Goal: Information Seeking & Learning: Check status

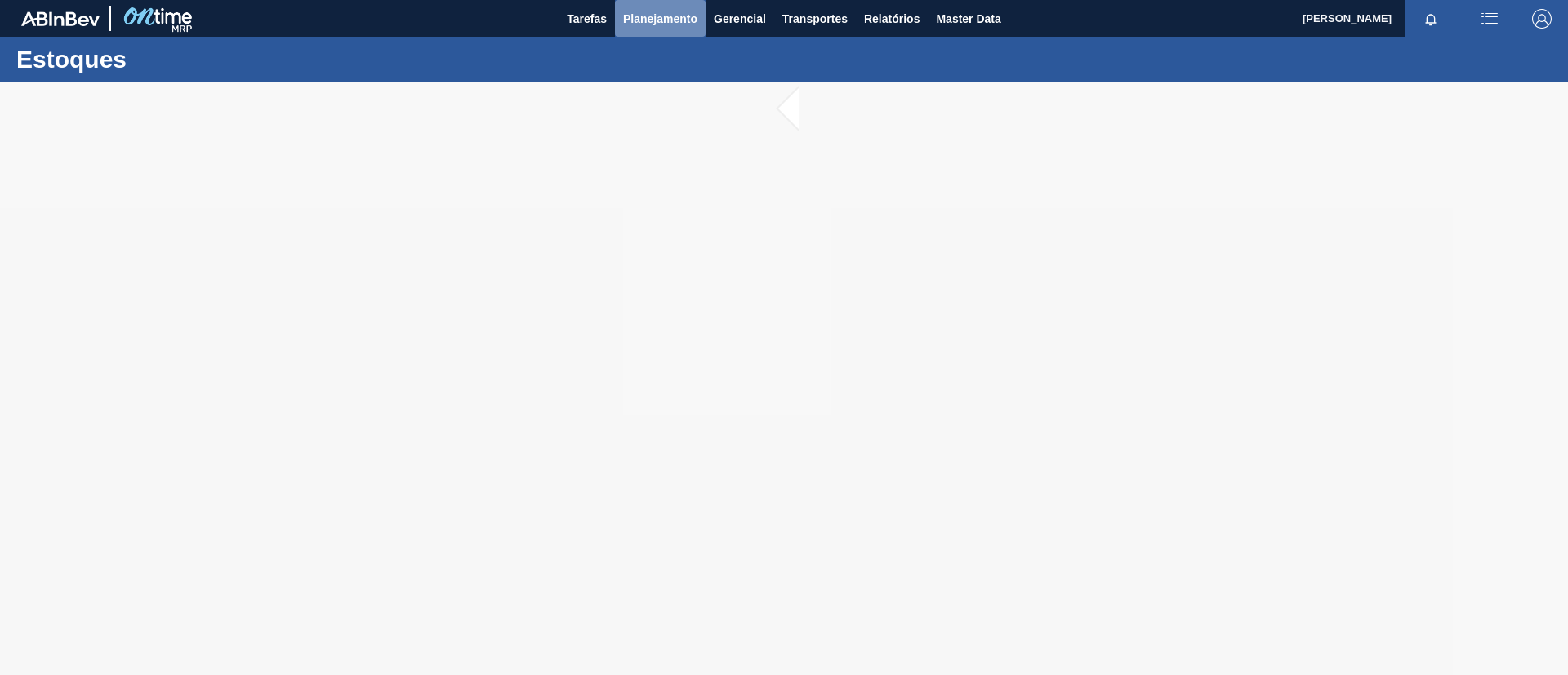
click at [621, 9] on button "Planejamento" at bounding box center [660, 18] width 90 height 37
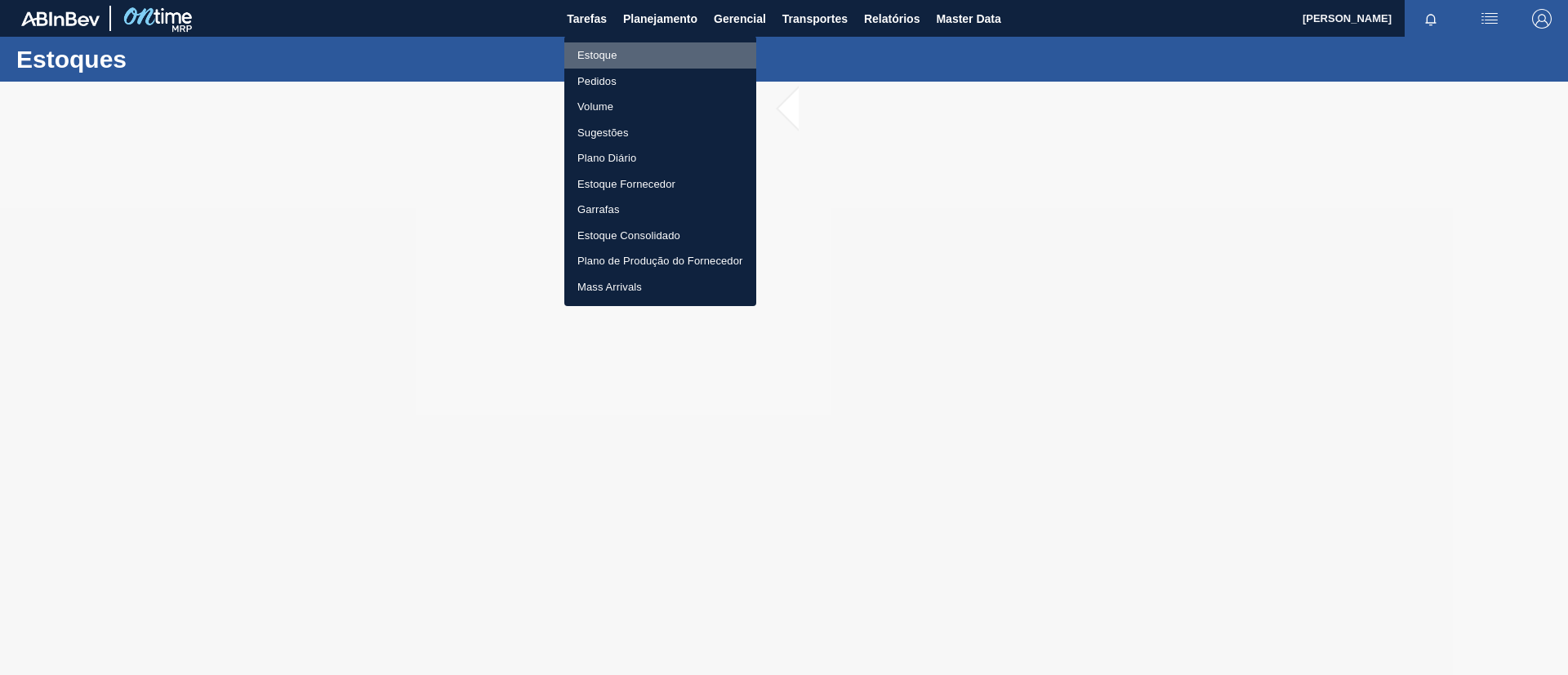
click at [645, 42] on li "Estoque" at bounding box center [660, 55] width 192 height 26
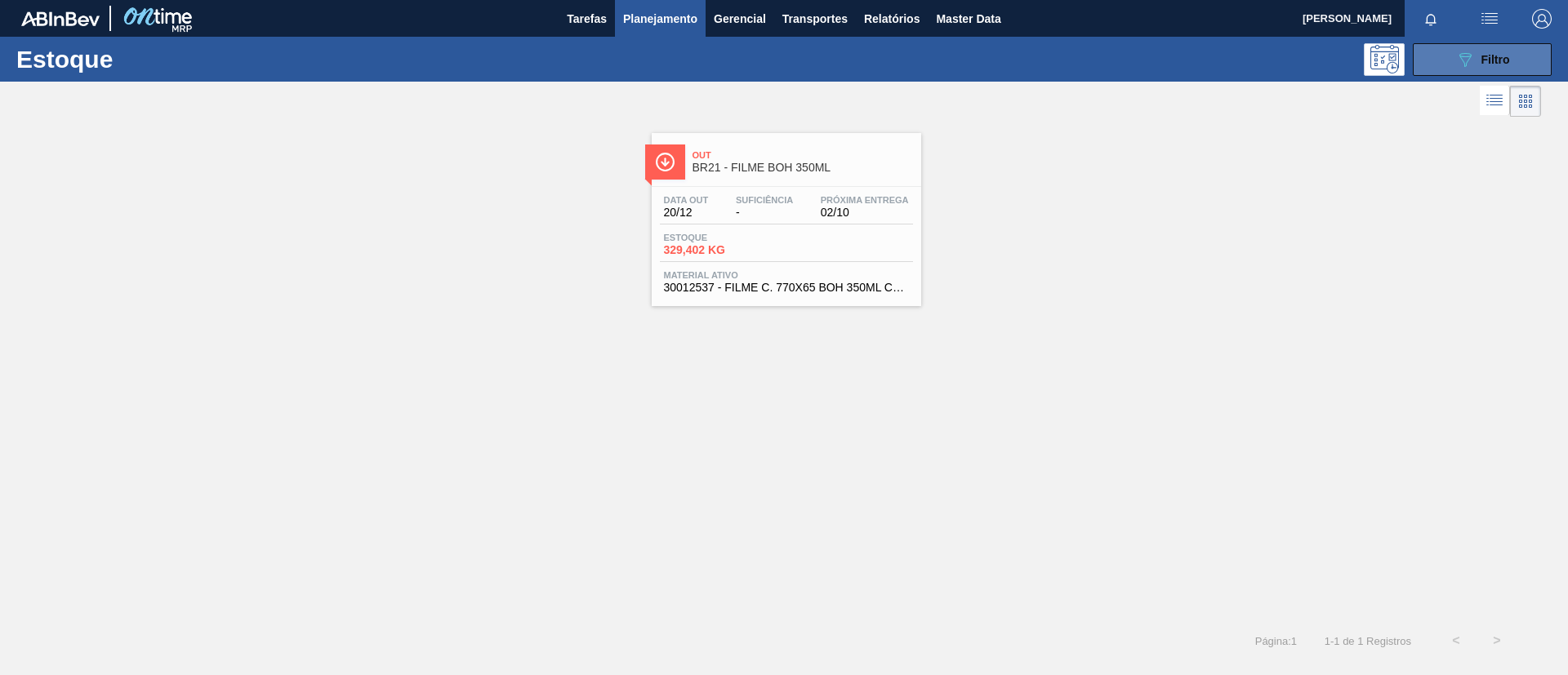
click at [1451, 67] on button "089F7B8B-B2A5-4AFE-B5C0-19BA573D28AC Filtro" at bounding box center [1482, 59] width 139 height 32
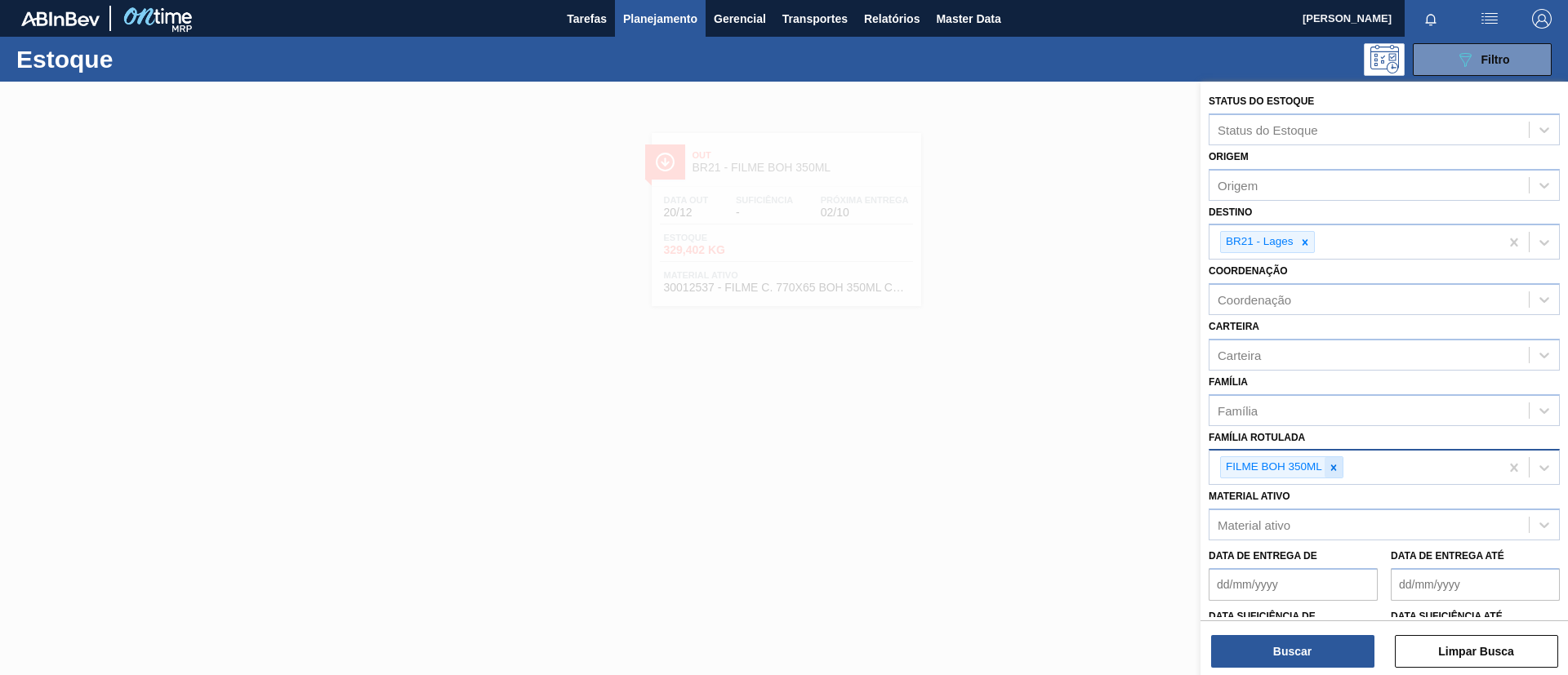
click at [1330, 470] on icon at bounding box center [1333, 468] width 11 height 11
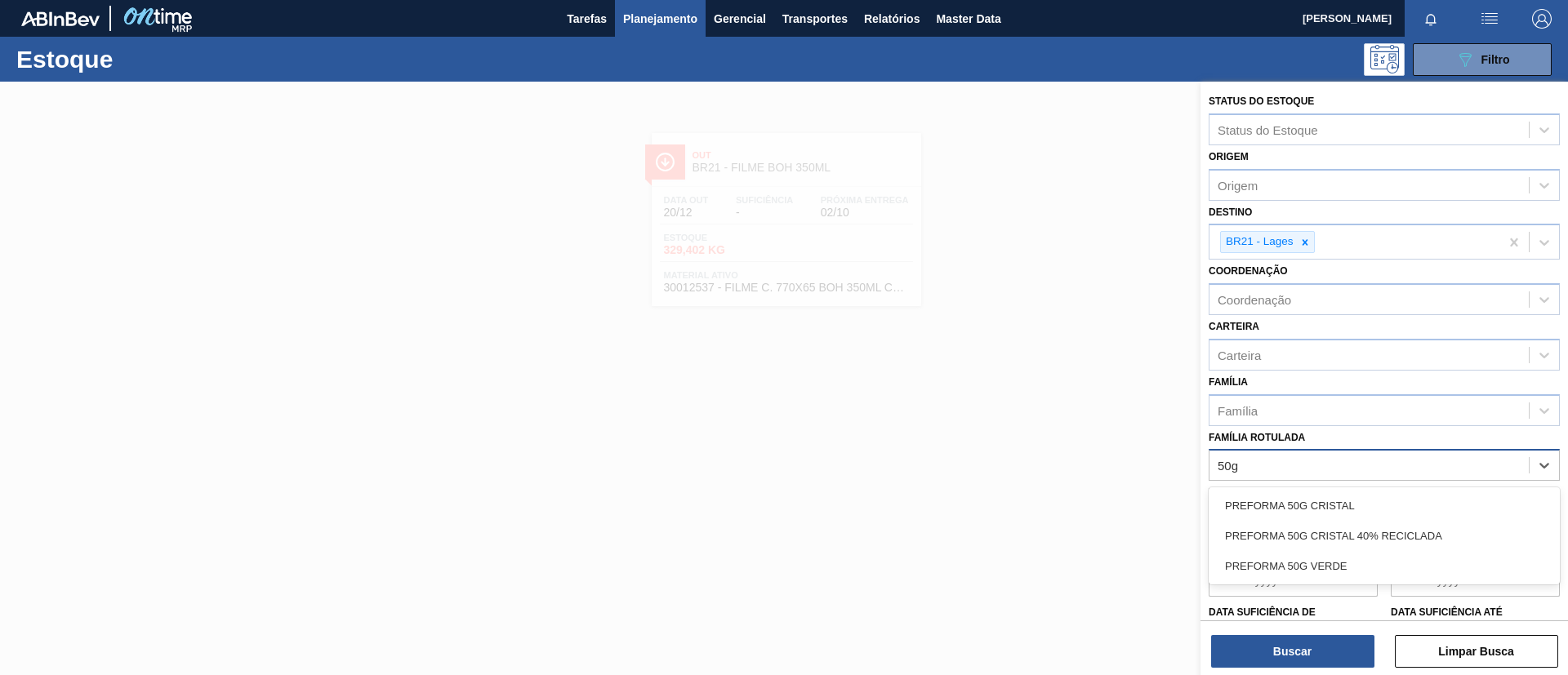
type Rotulada "50g c"
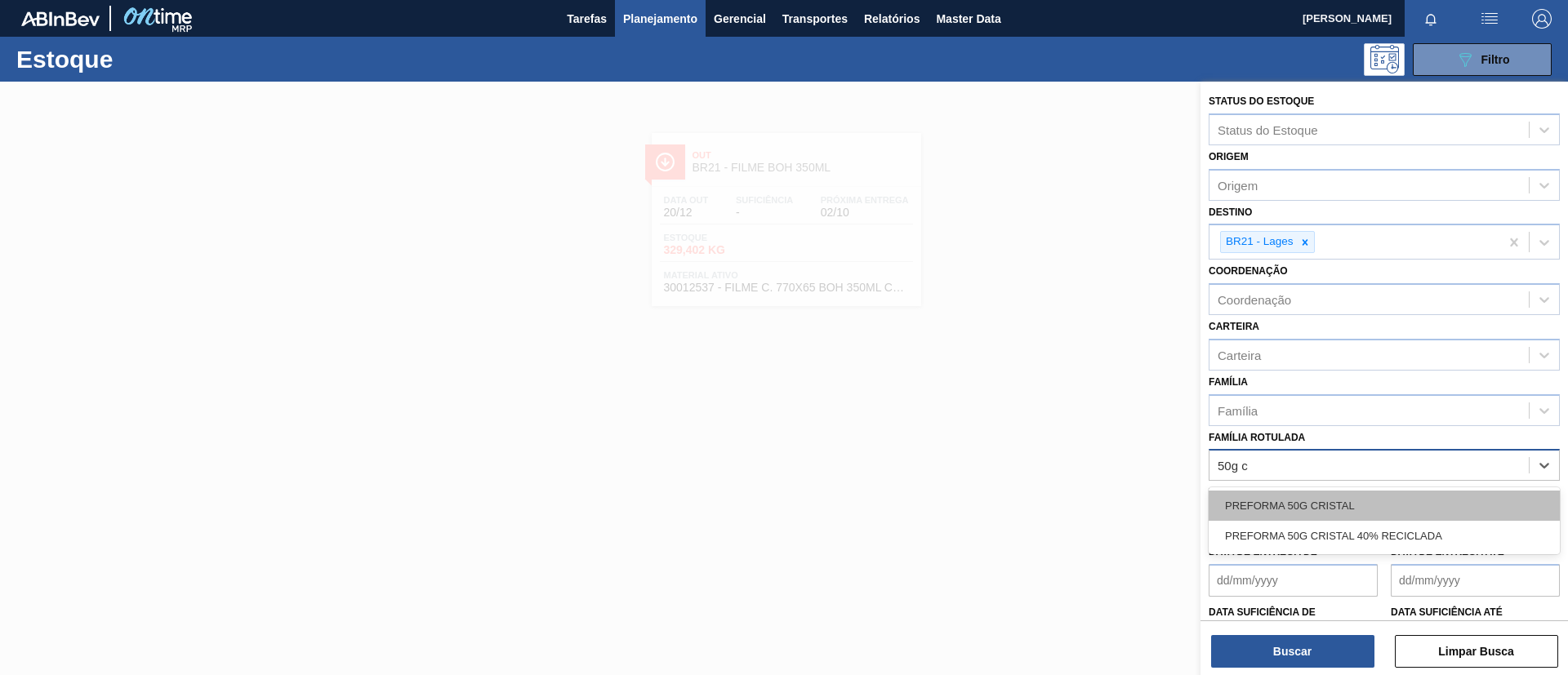
click at [1325, 498] on div "PREFORMA 50G CRISTAL" at bounding box center [1384, 505] width 351 height 30
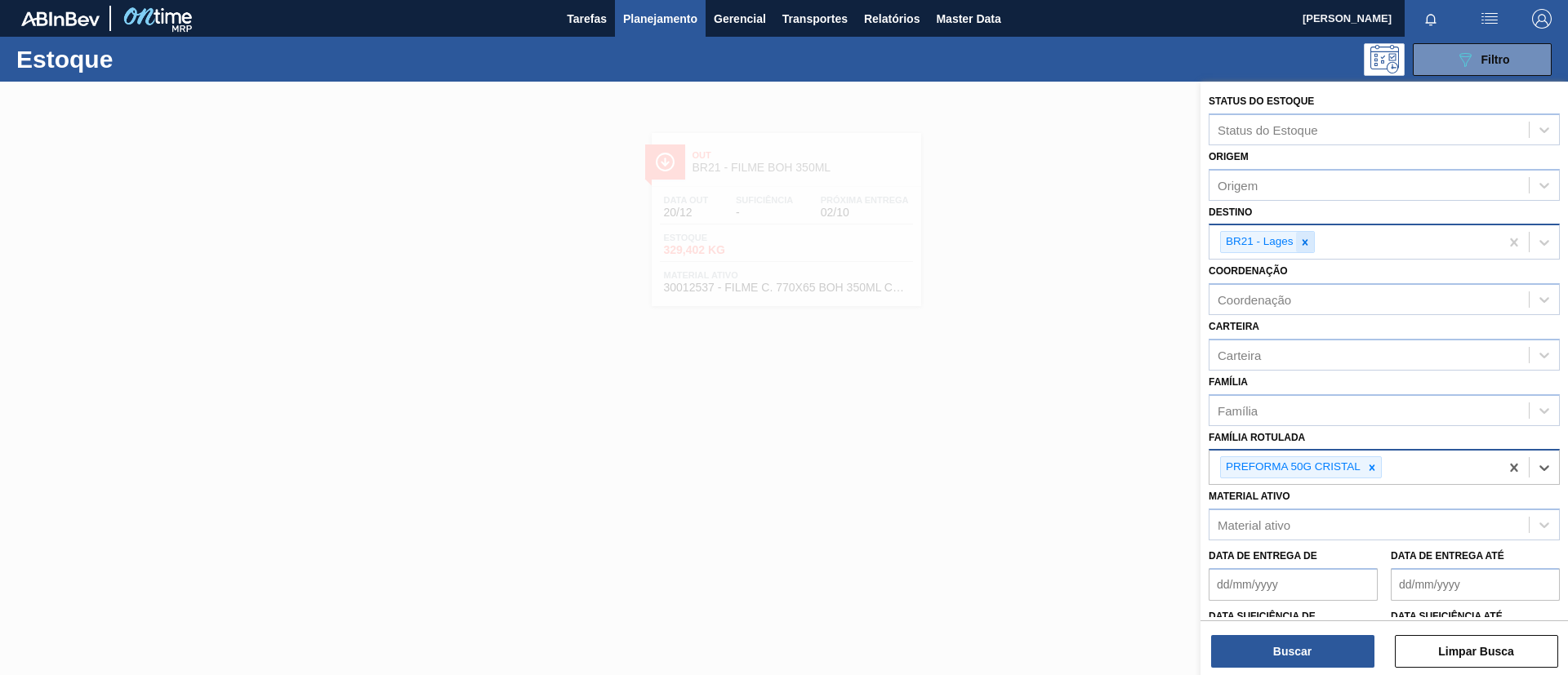
click at [1303, 244] on icon at bounding box center [1305, 242] width 6 height 6
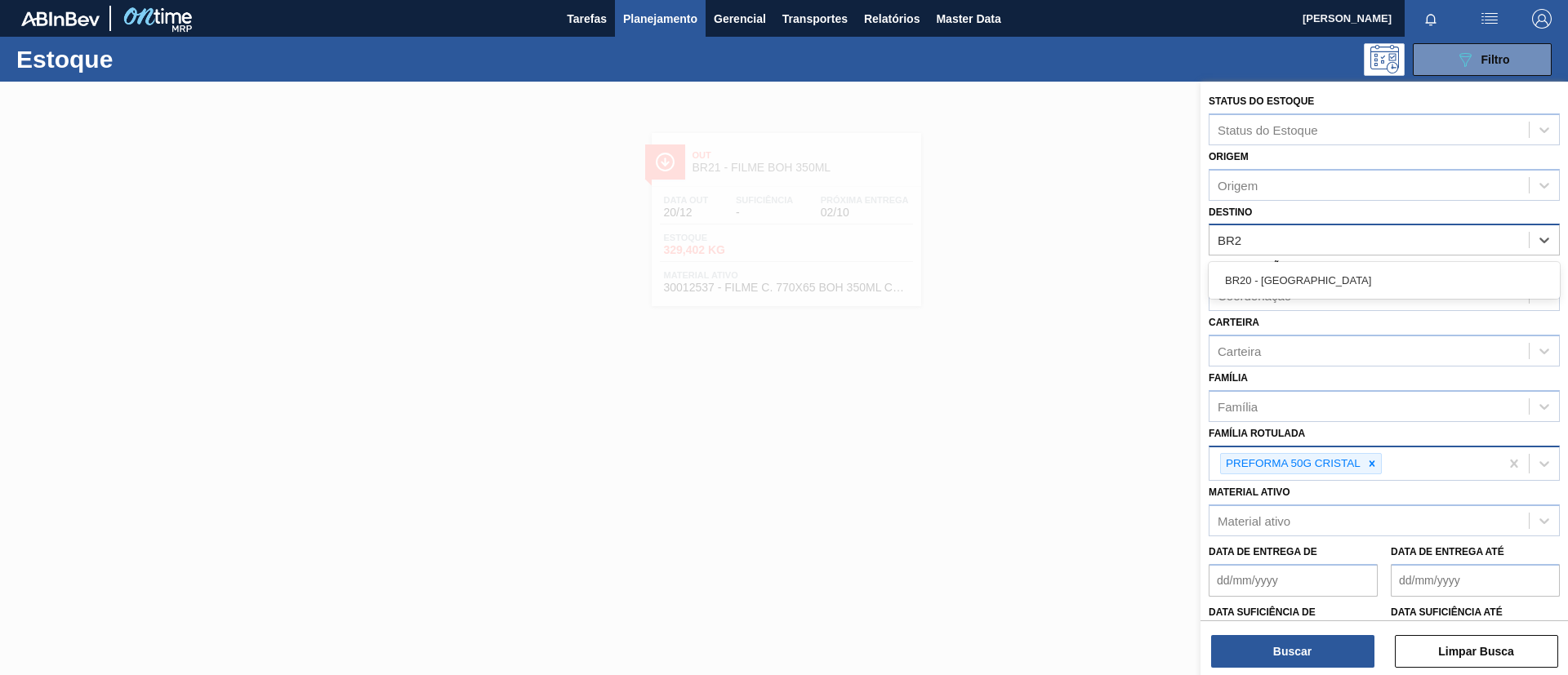
type input "BR20"
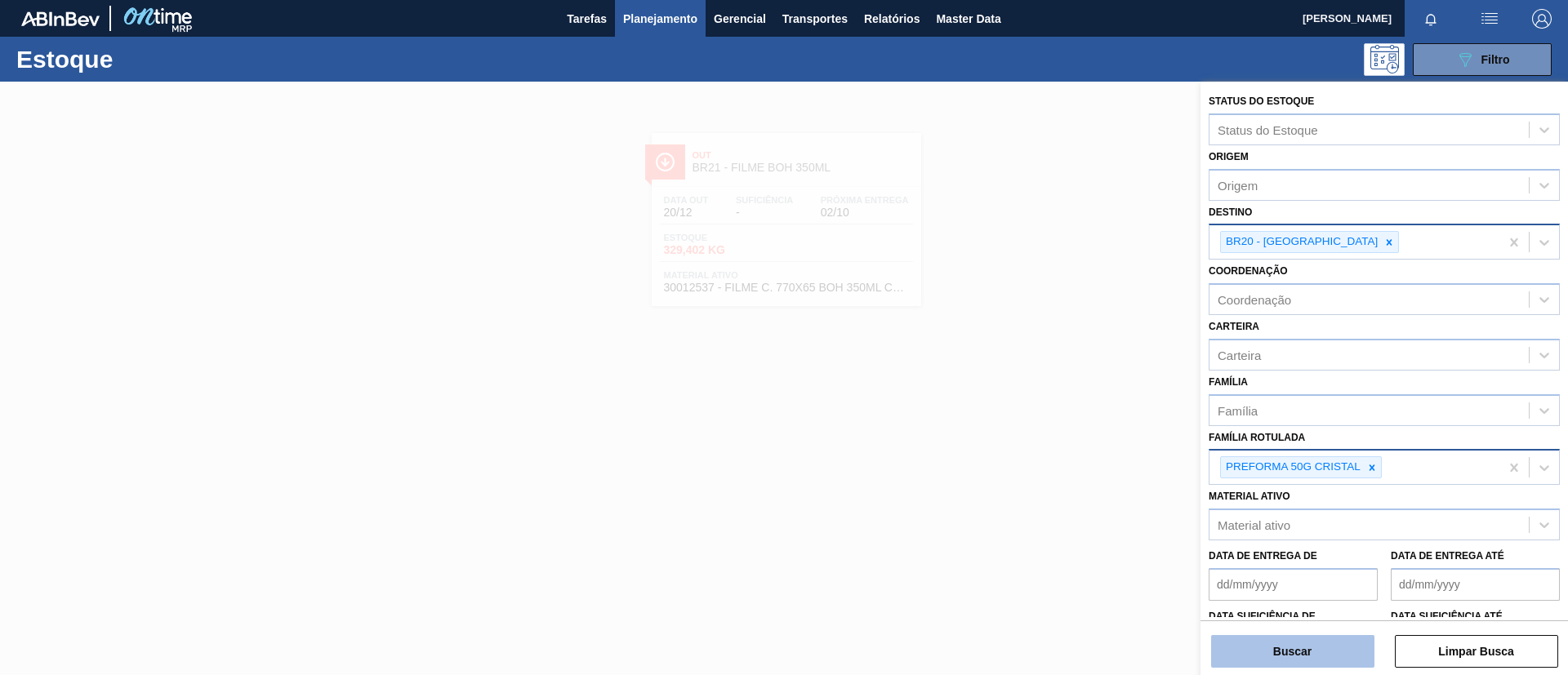
click at [1296, 653] on button "Buscar" at bounding box center [1292, 651] width 163 height 32
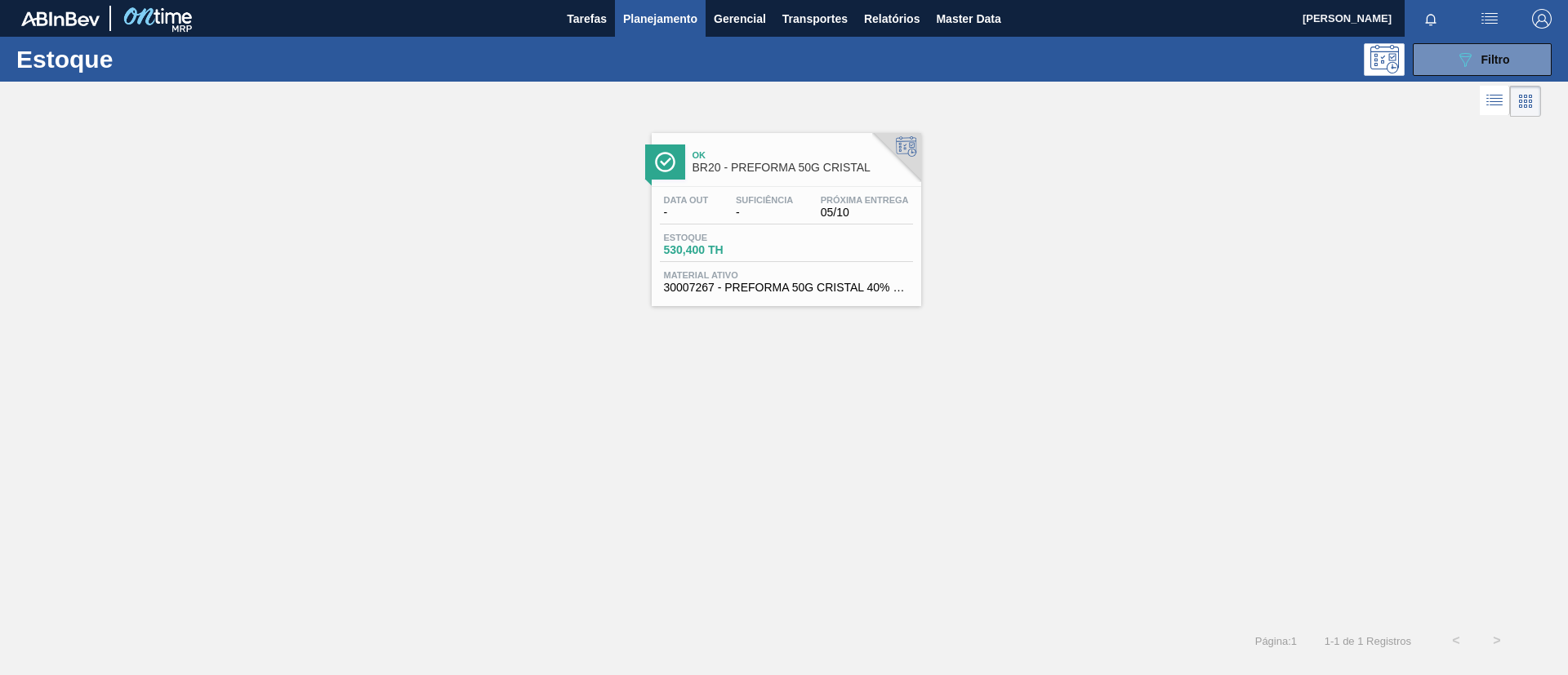
click at [872, 178] on div at bounding box center [896, 157] width 49 height 49
click at [1475, 60] on div "089F7B8B-B2A5-4AFE-B5C0-19BA573D28AC Filtro" at bounding box center [1482, 59] width 54 height 19
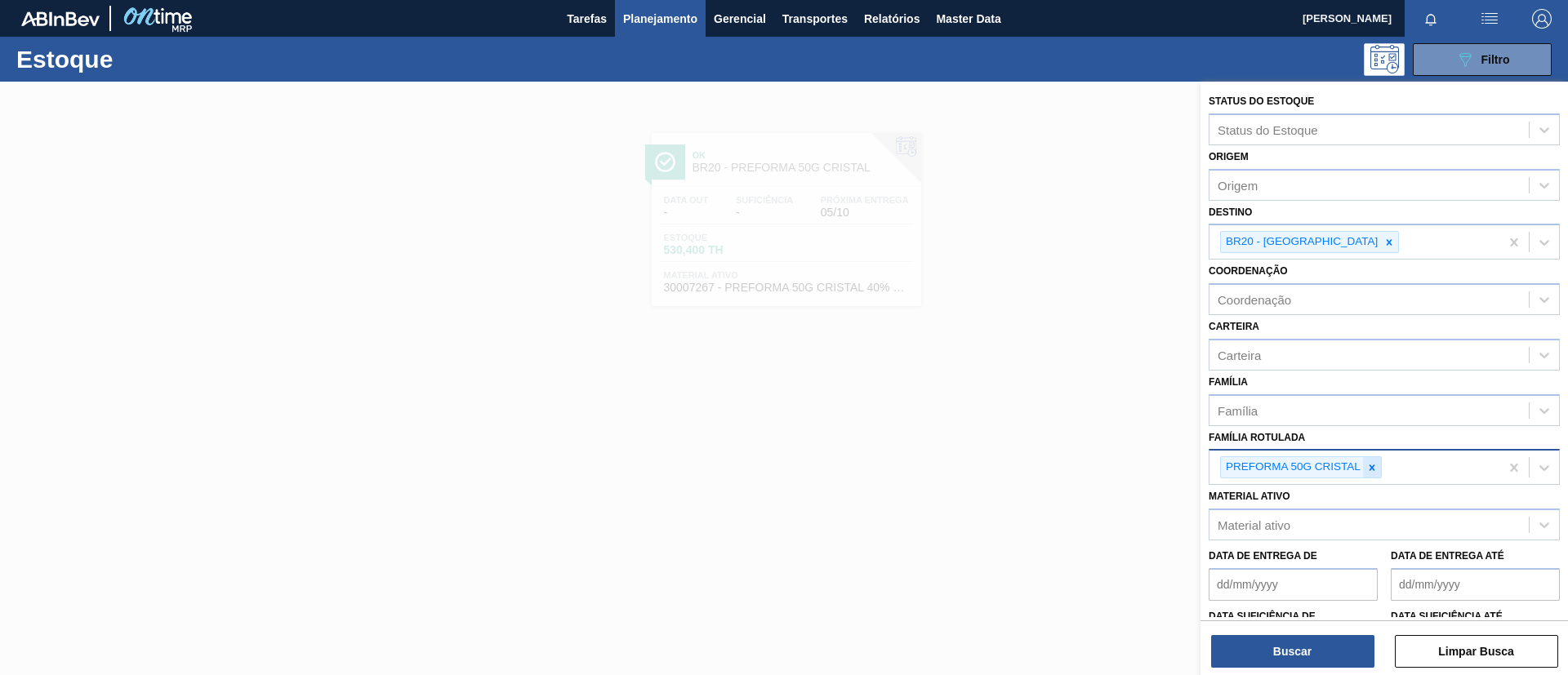
click at [1365, 463] on div at bounding box center [1371, 467] width 18 height 20
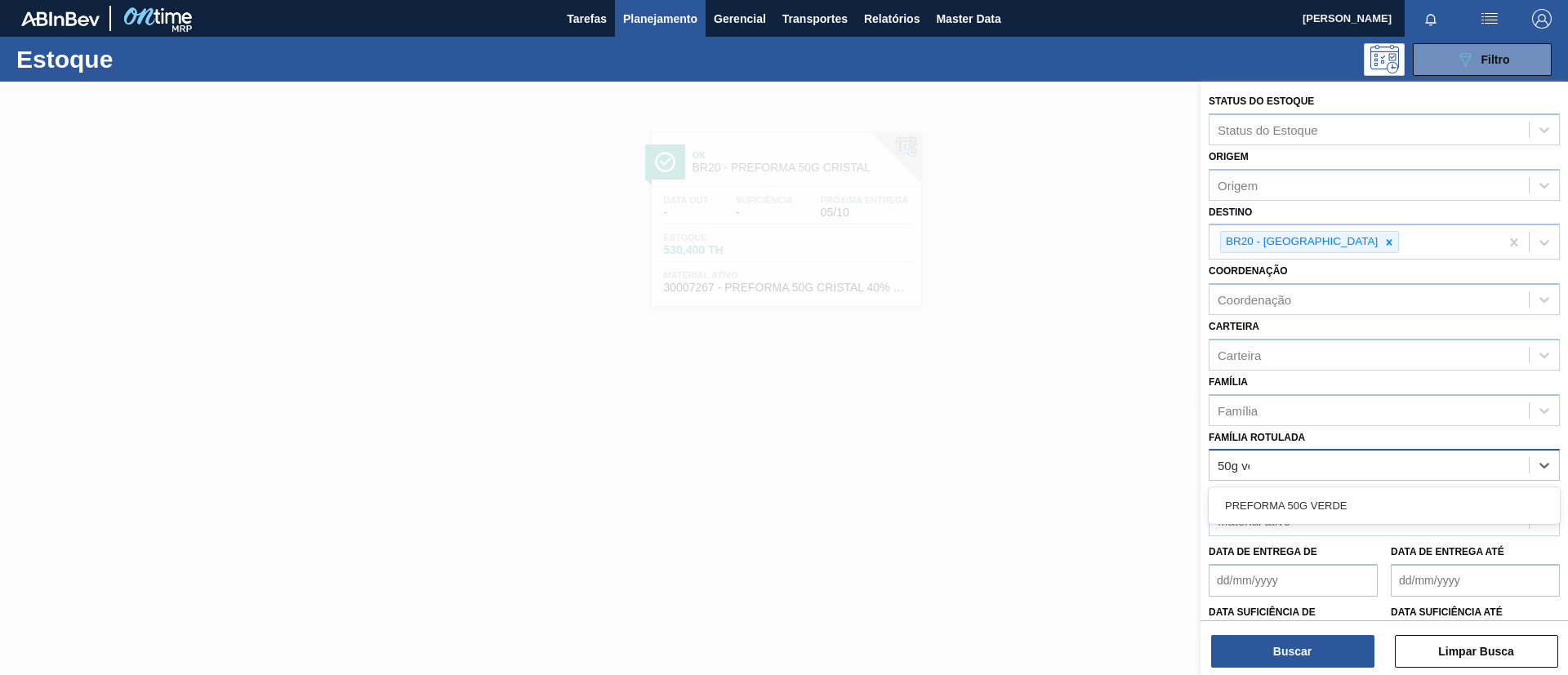
type Rotulada "50g ver"
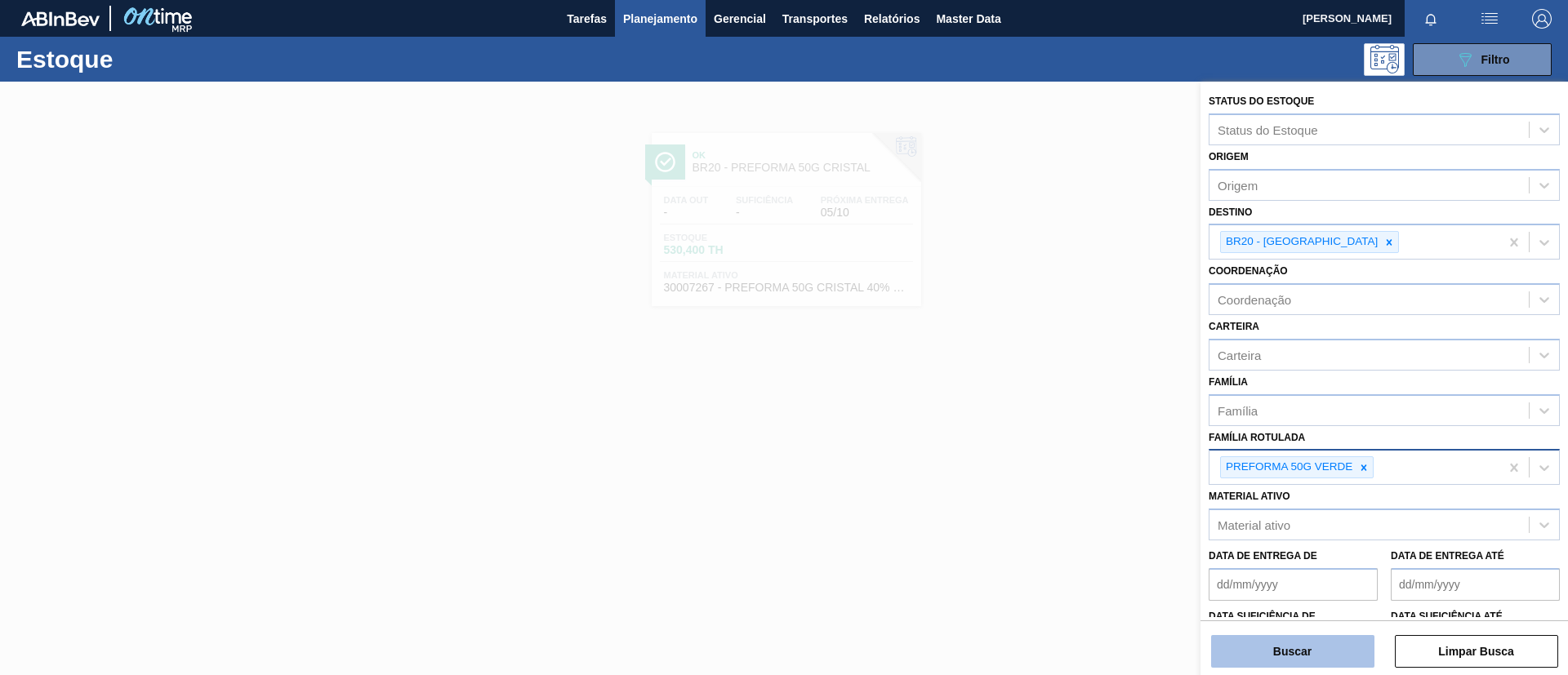
click at [1282, 645] on button "Buscar" at bounding box center [1292, 651] width 163 height 32
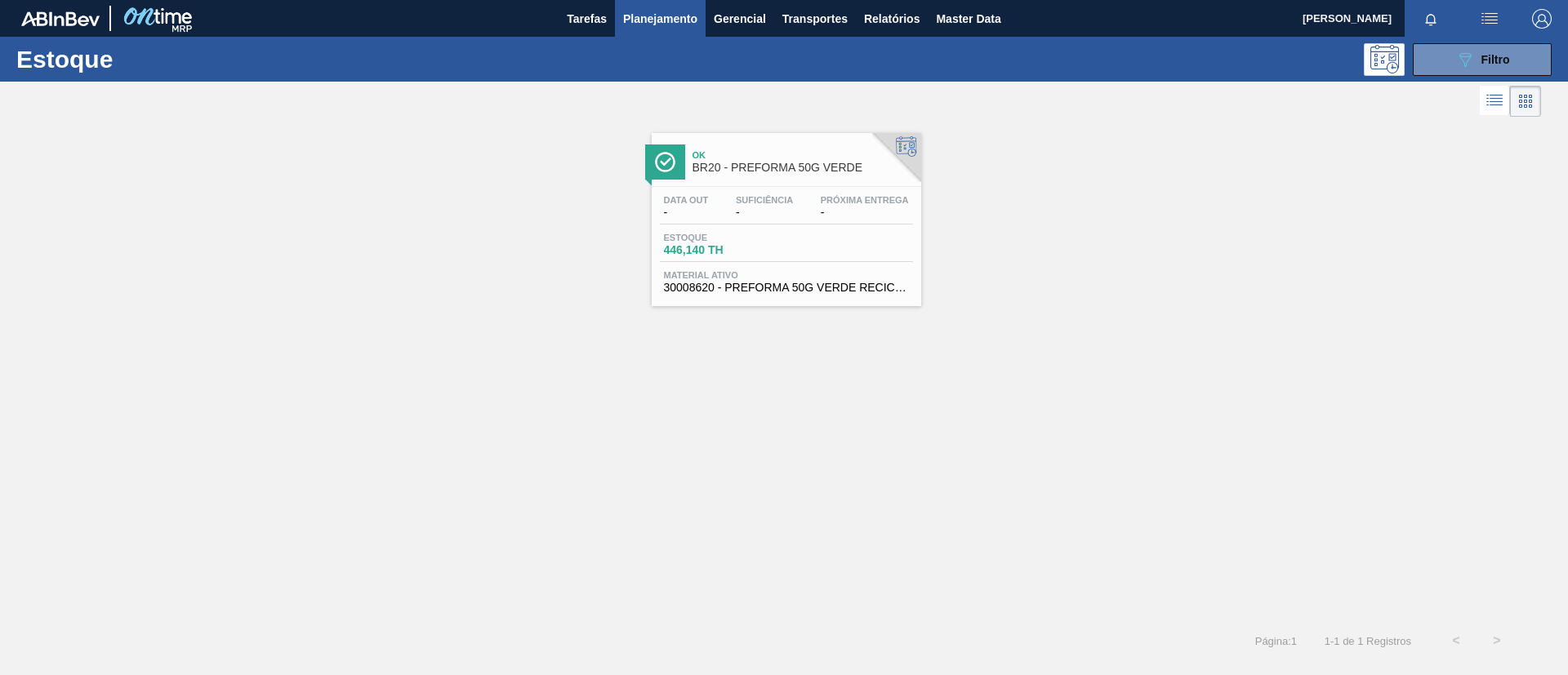
click at [865, 178] on div "Ok BR20 - PREFORMA 50G VERDE" at bounding box center [802, 163] width 221 height 37
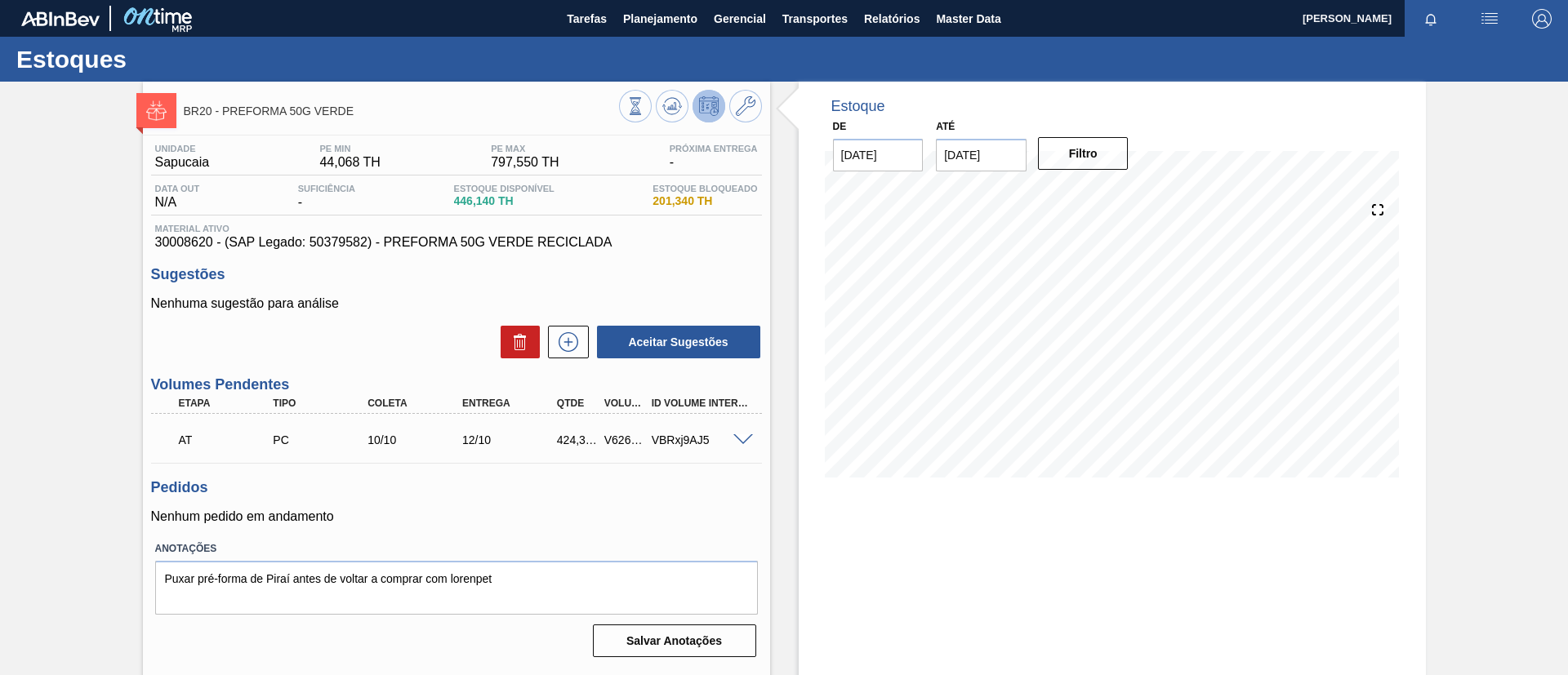
click at [738, 434] on span at bounding box center [742, 440] width 19 height 12
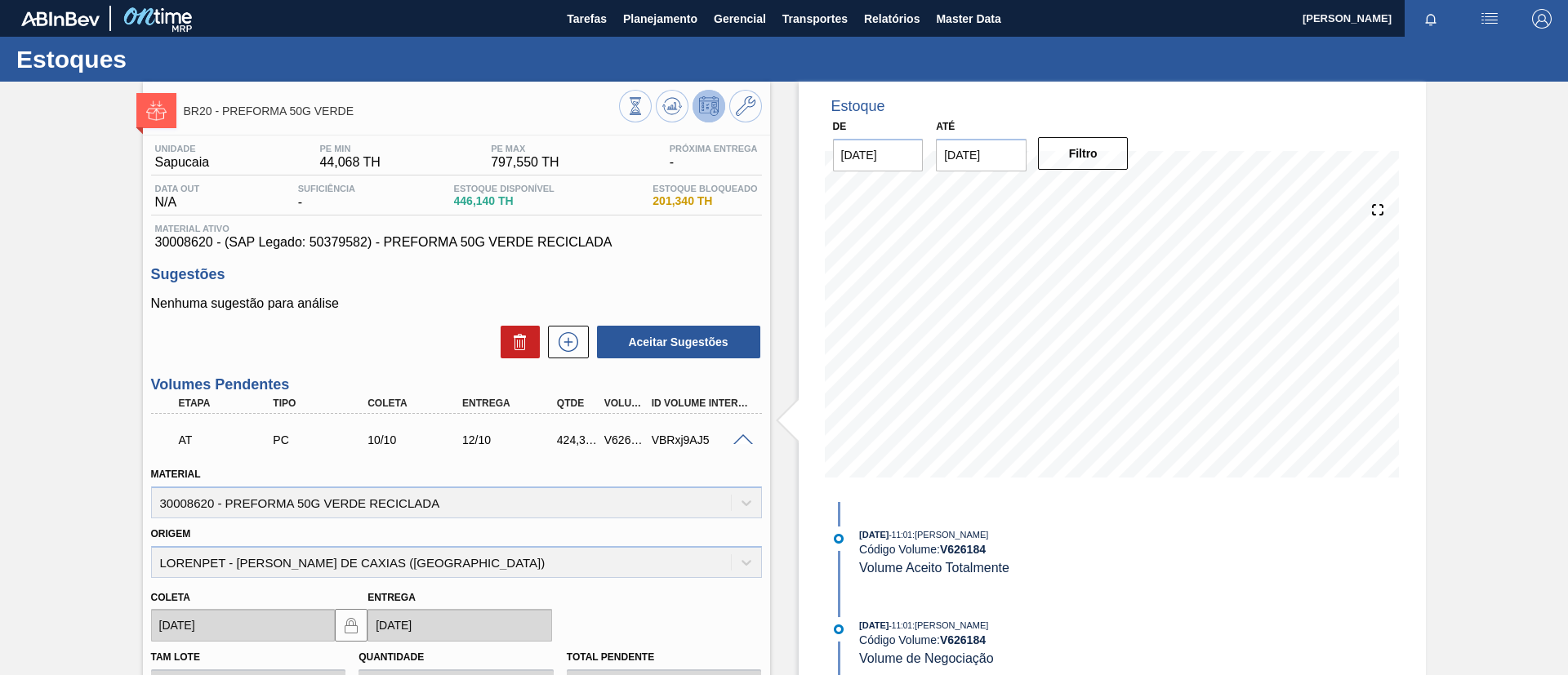
click at [738, 434] on span at bounding box center [742, 440] width 19 height 12
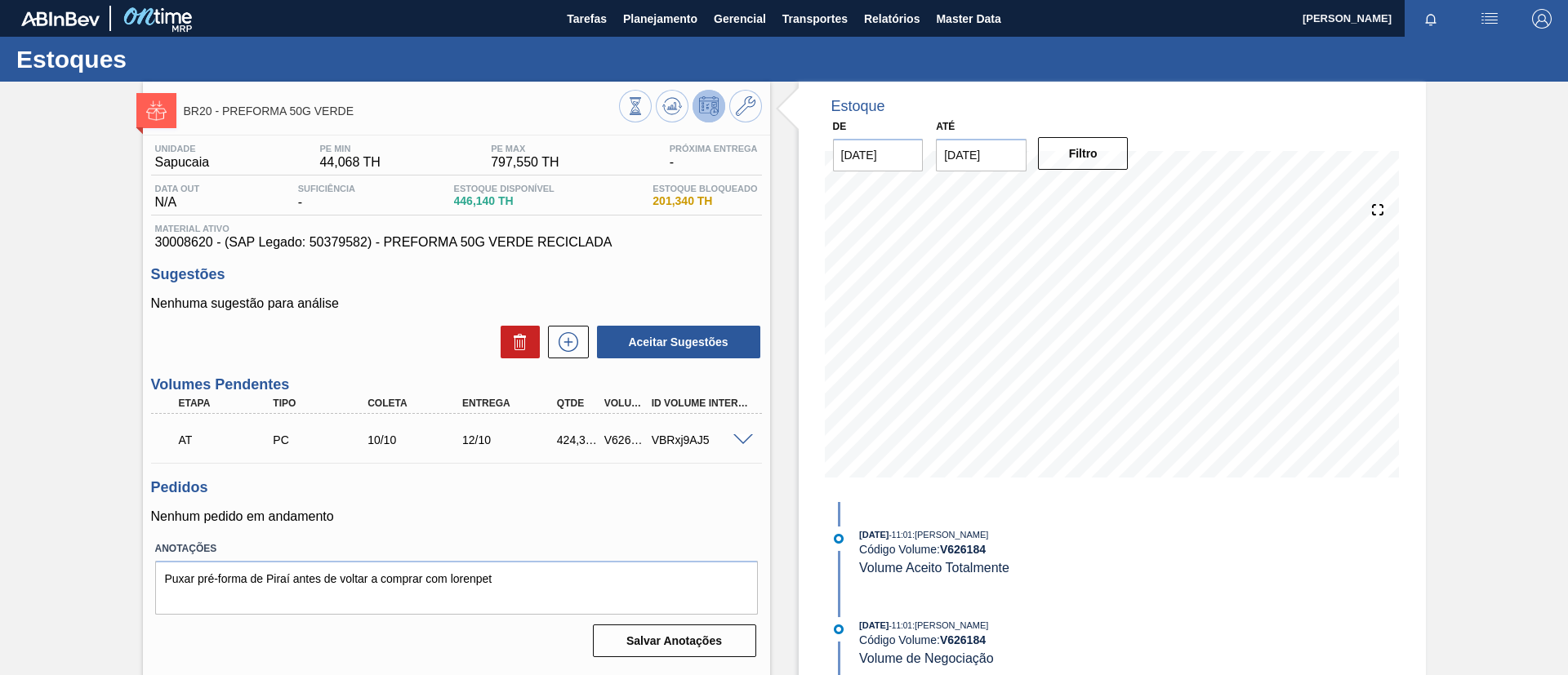
click at [107, 200] on div "BR20 - PREFORMA 50G VERDE Unidade Sapucaia PE MIN 44,068 TH PE MAX 797,550 TH P…" at bounding box center [784, 392] width 1568 height 621
